Goal: Information Seeking & Learning: Learn about a topic

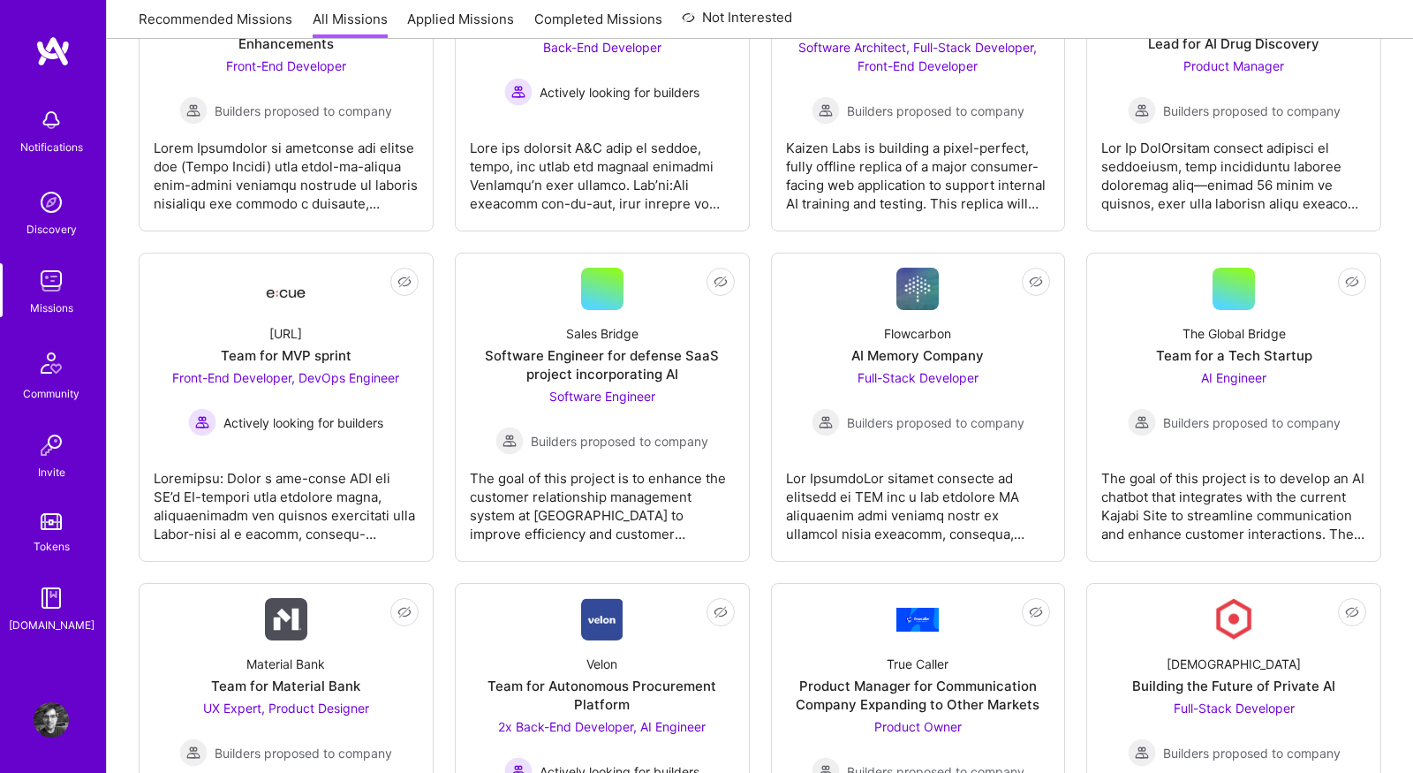
scroll to position [2212, 0]
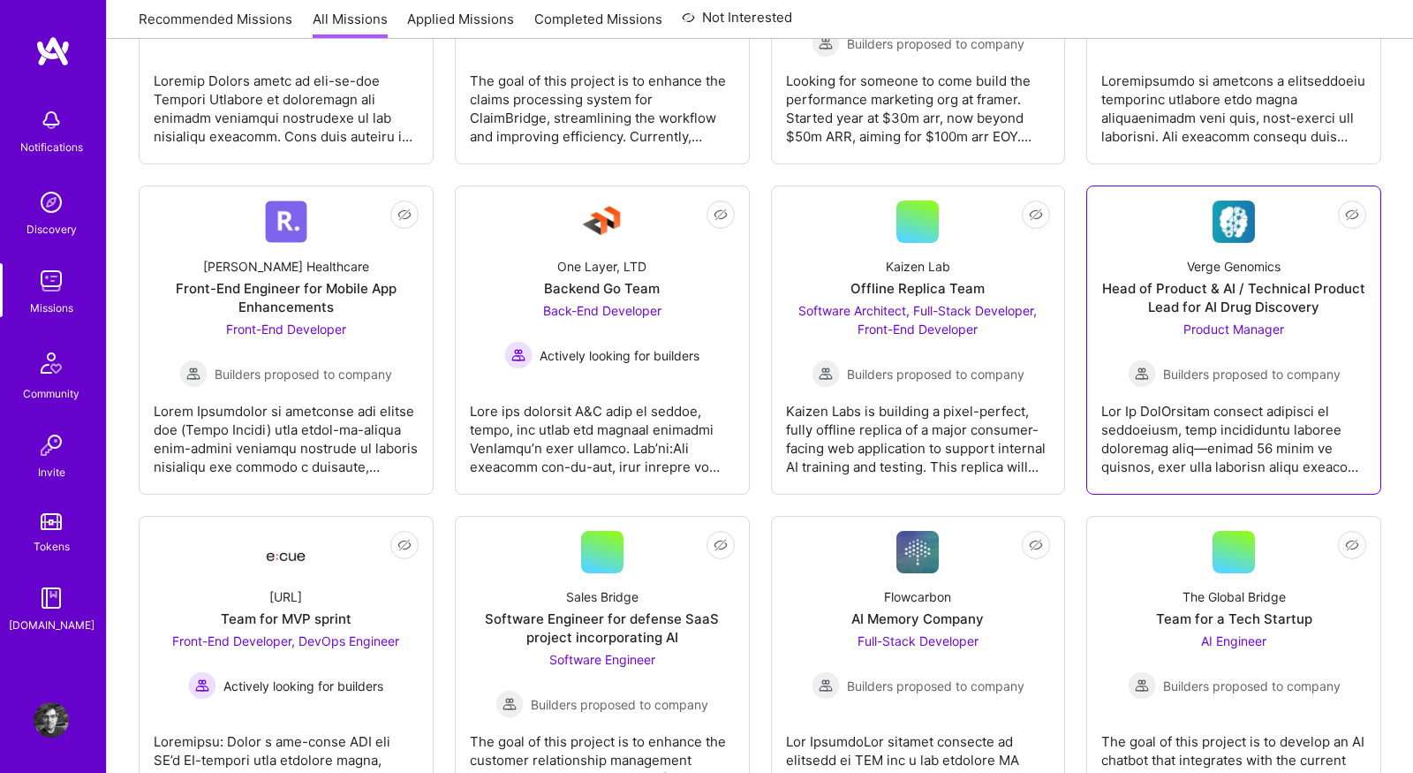
click at [1146, 434] on div at bounding box center [1233, 432] width 265 height 88
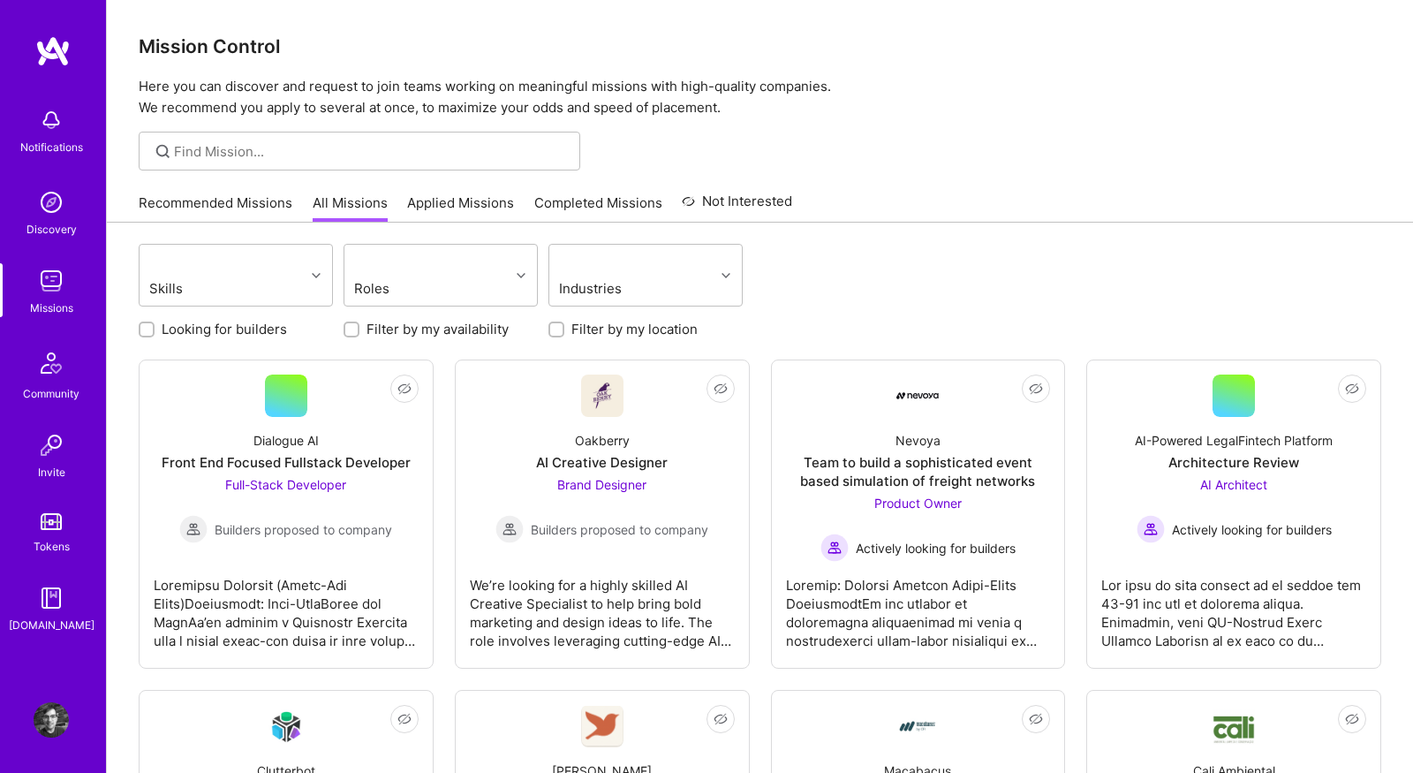
drag, startPoint x: 457, startPoint y: 430, endPoint x: 445, endPoint y: 397, distance: 35.5
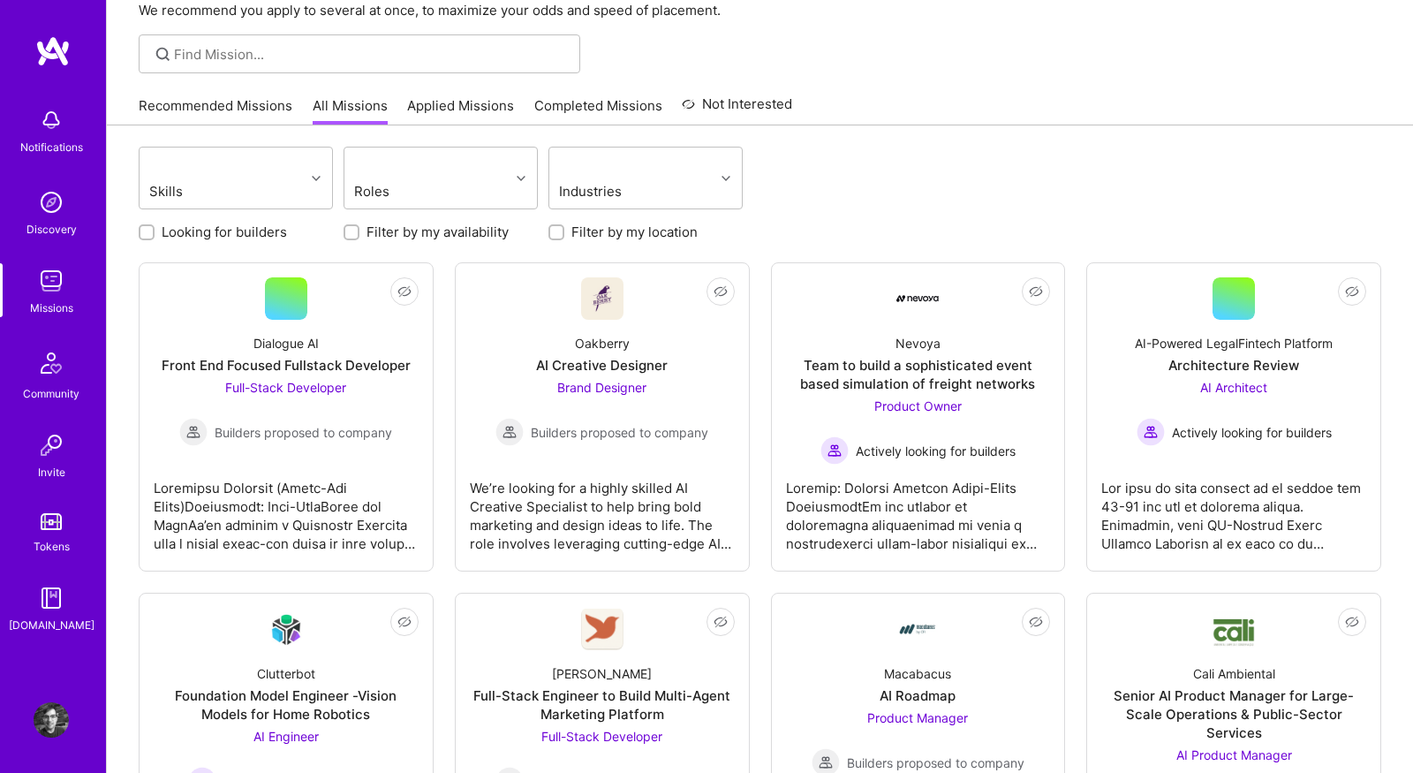
scroll to position [112, 0]
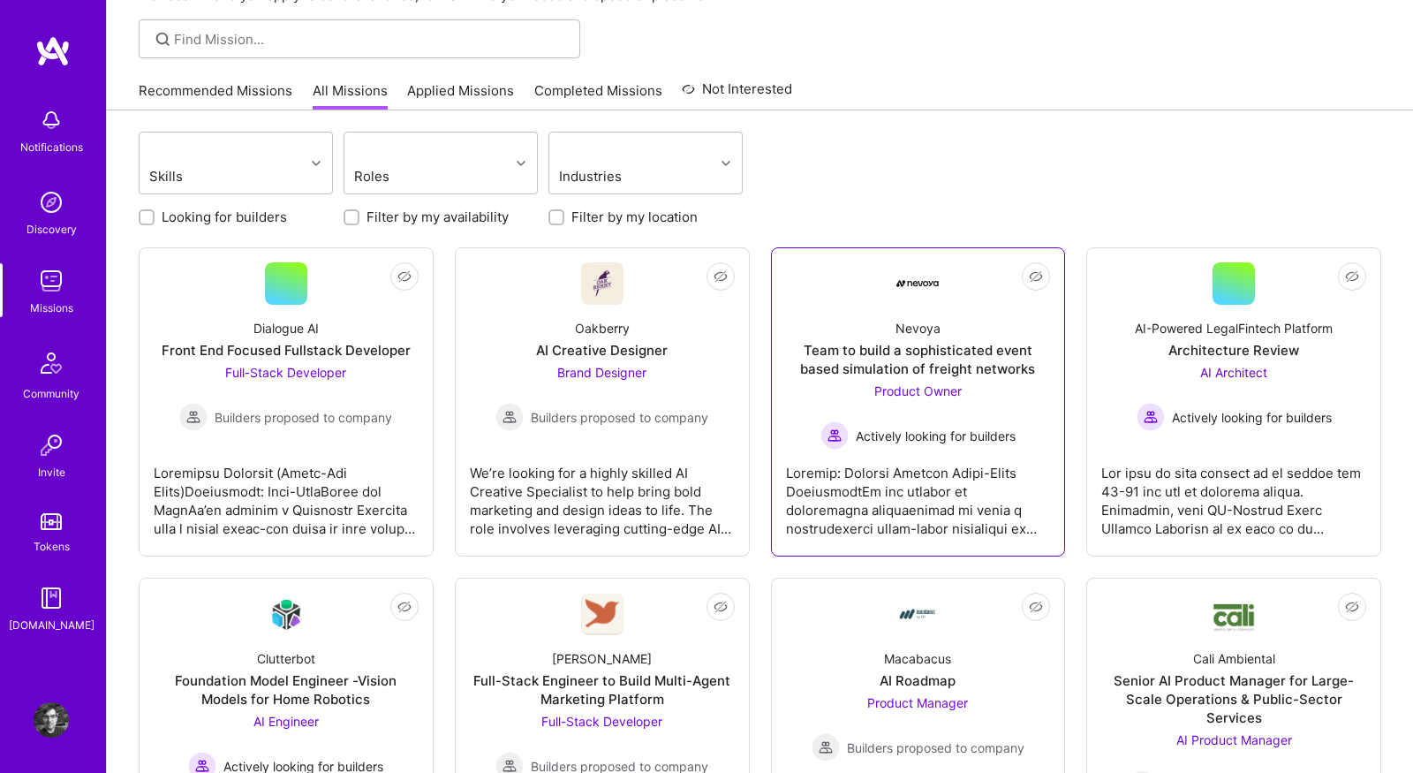
click at [894, 477] on div at bounding box center [918, 494] width 265 height 88
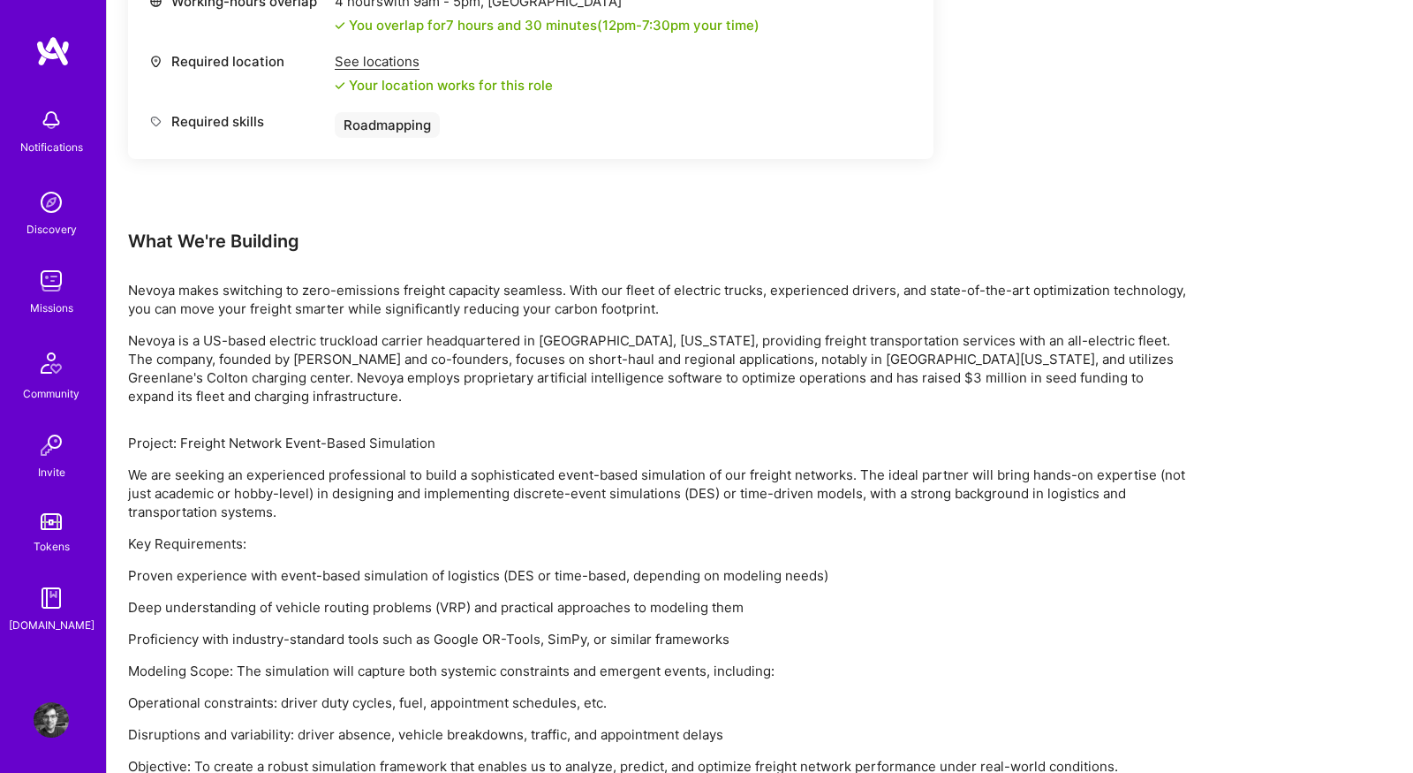
scroll to position [937, 0]
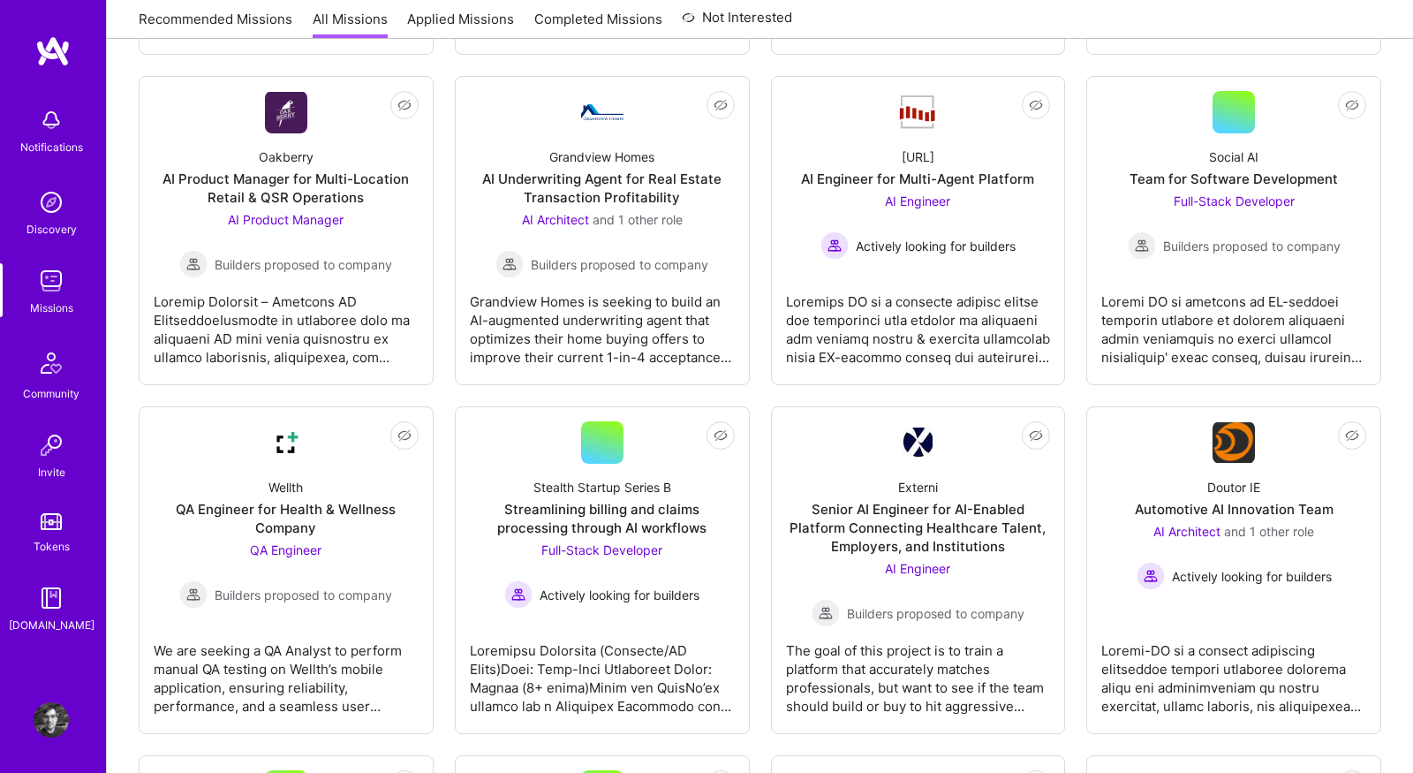
scroll to position [112, 0]
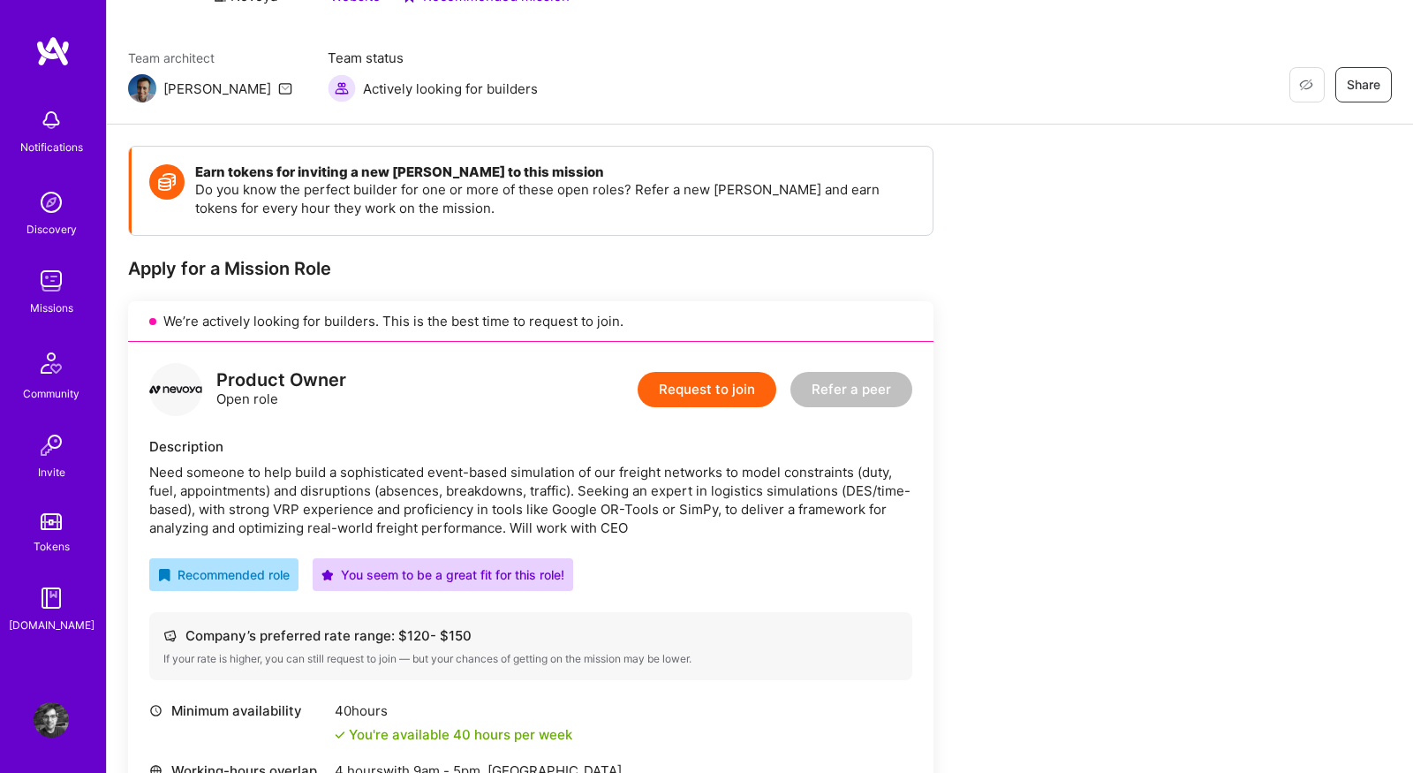
scroll to position [937, 0]
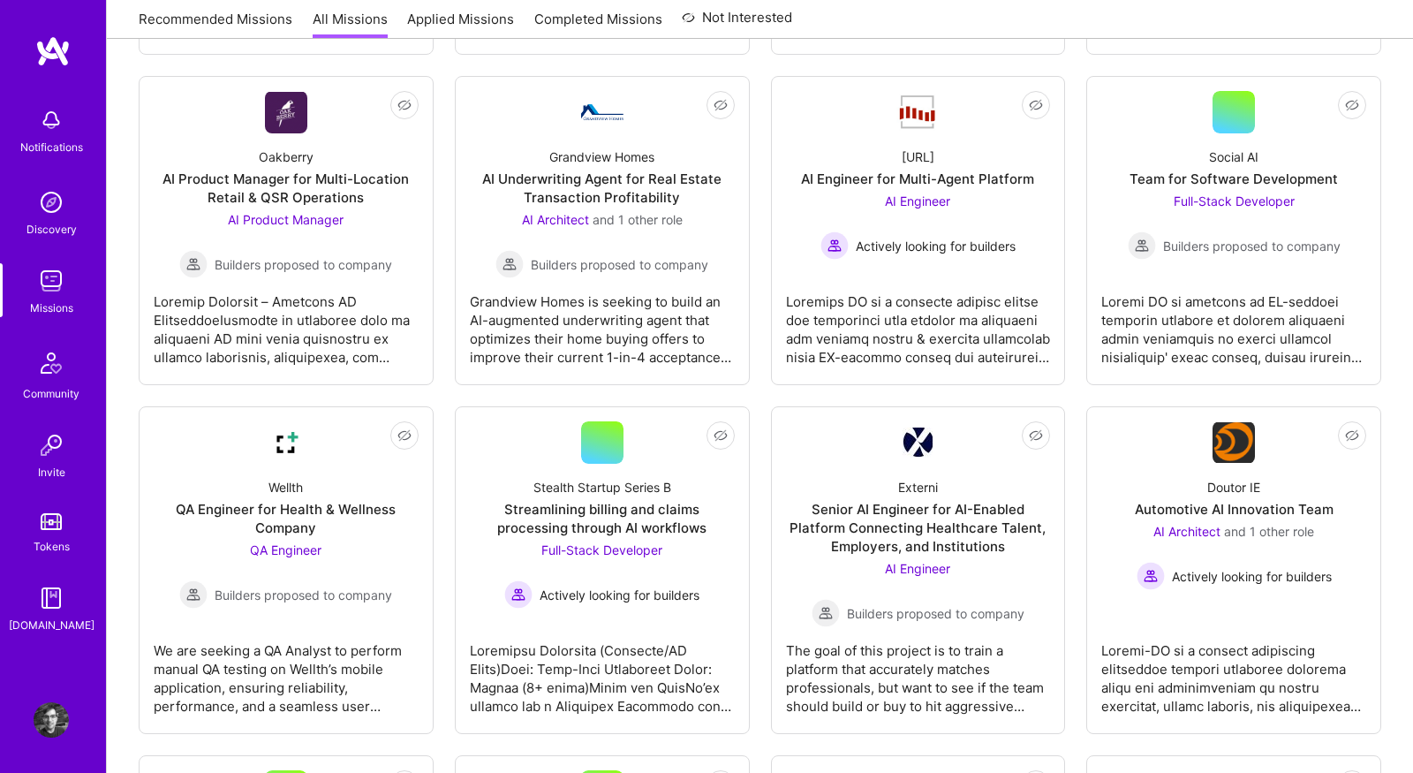
scroll to position [112, 0]
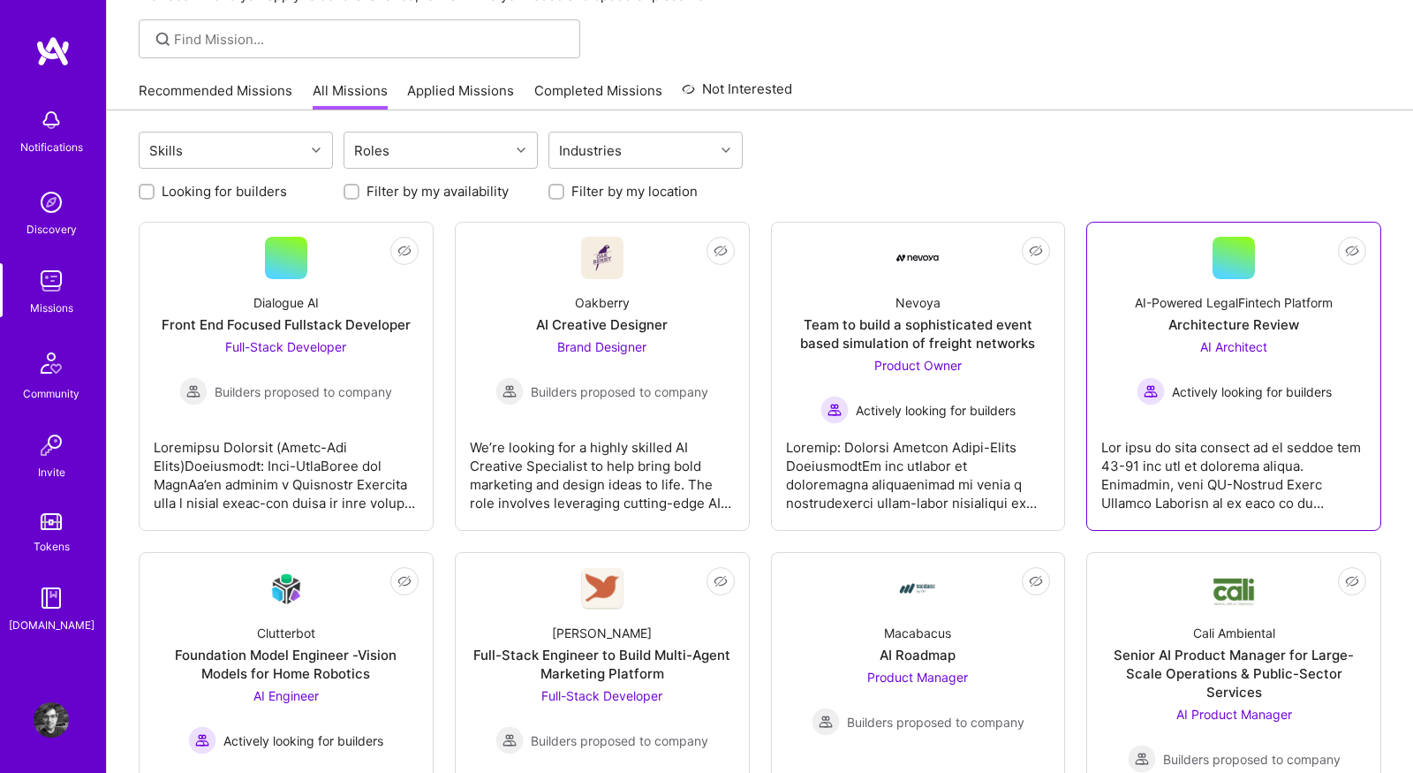
click at [1188, 483] on div at bounding box center [1233, 468] width 265 height 88
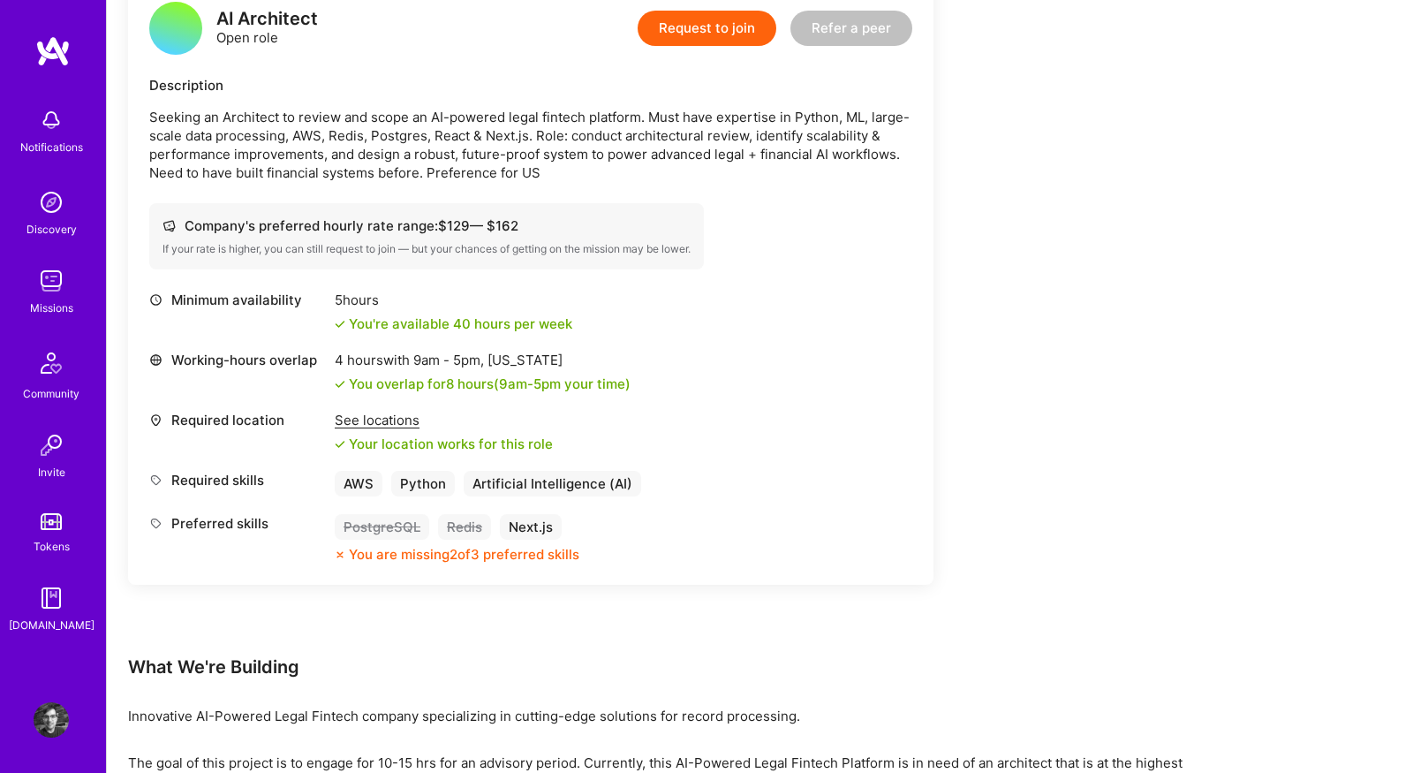
scroll to position [473, 0]
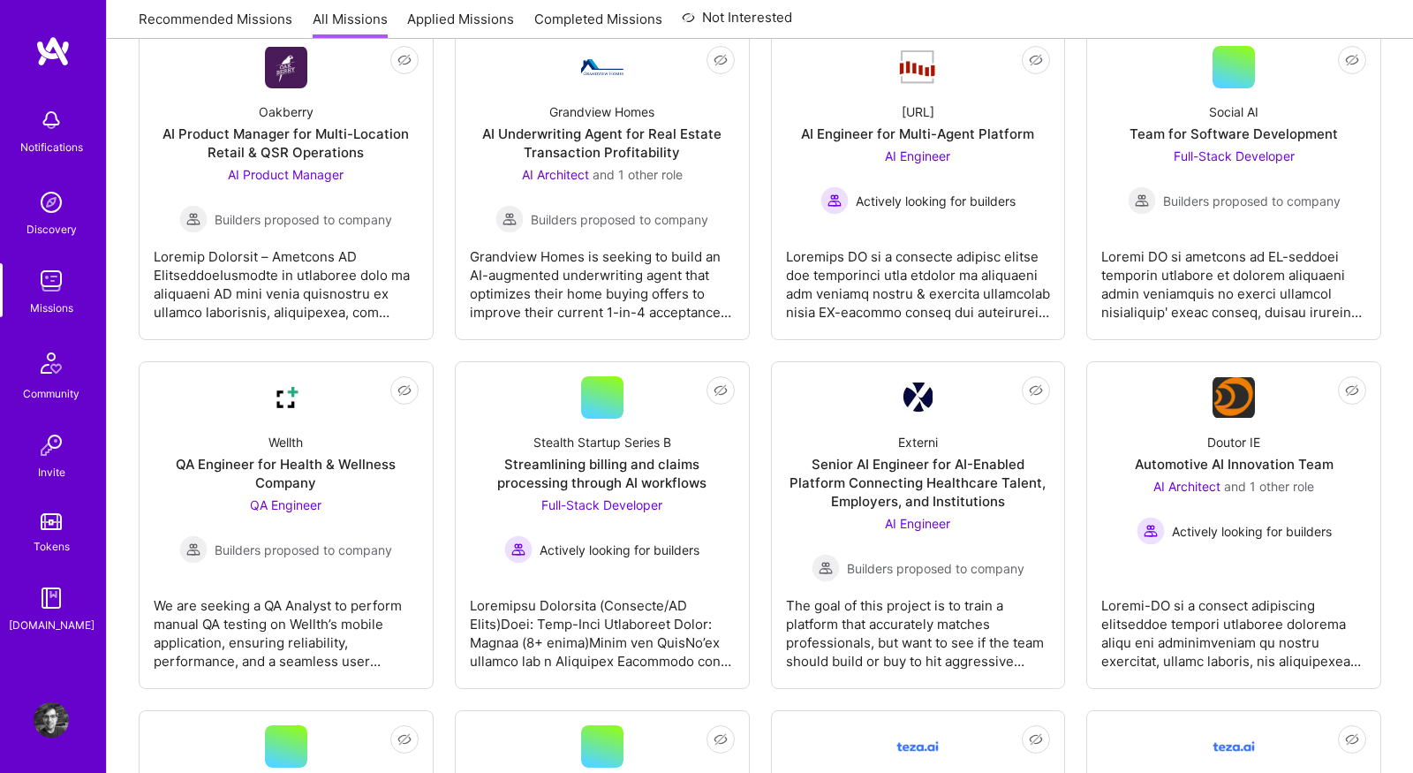
scroll to position [995, 0]
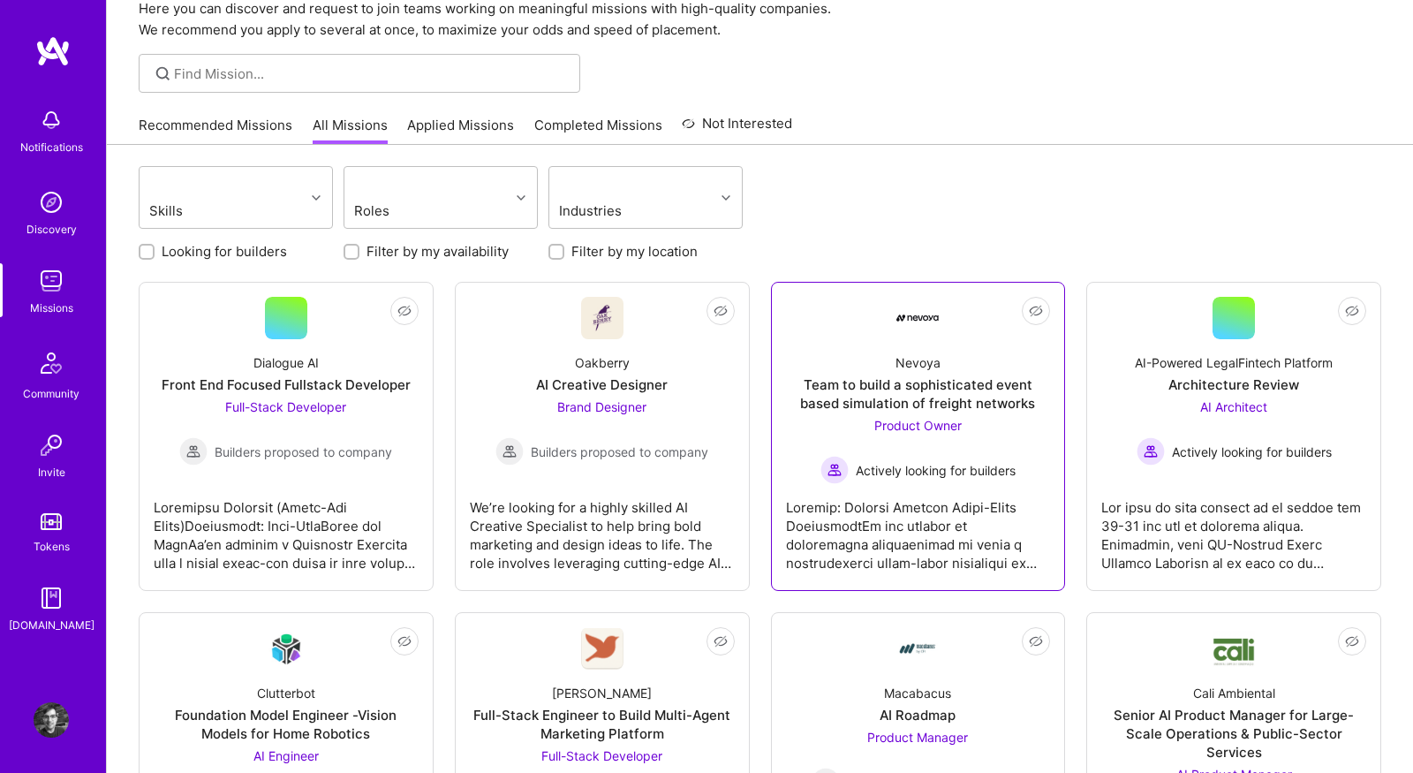
scroll to position [76, 0]
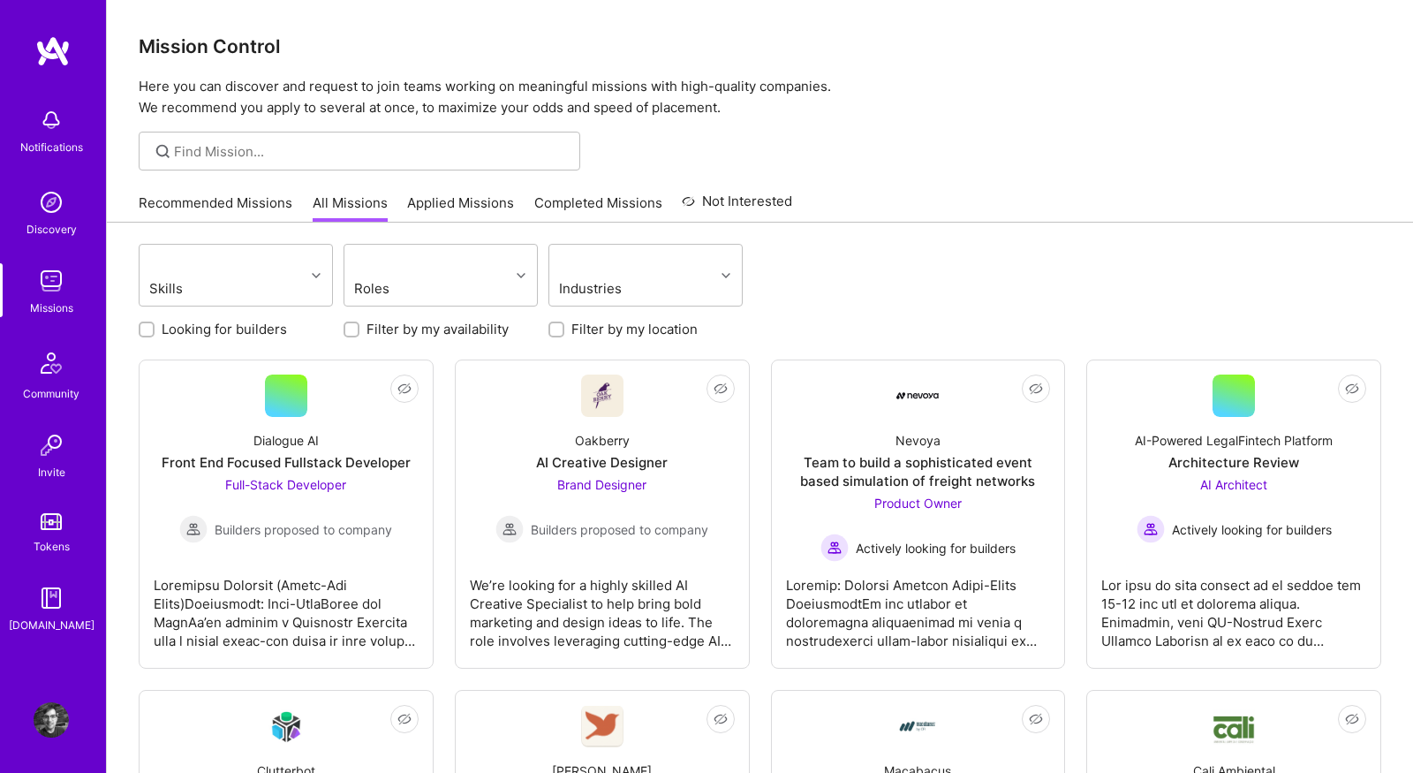
scroll to position [76, 0]
